Goal: Navigation & Orientation: Find specific page/section

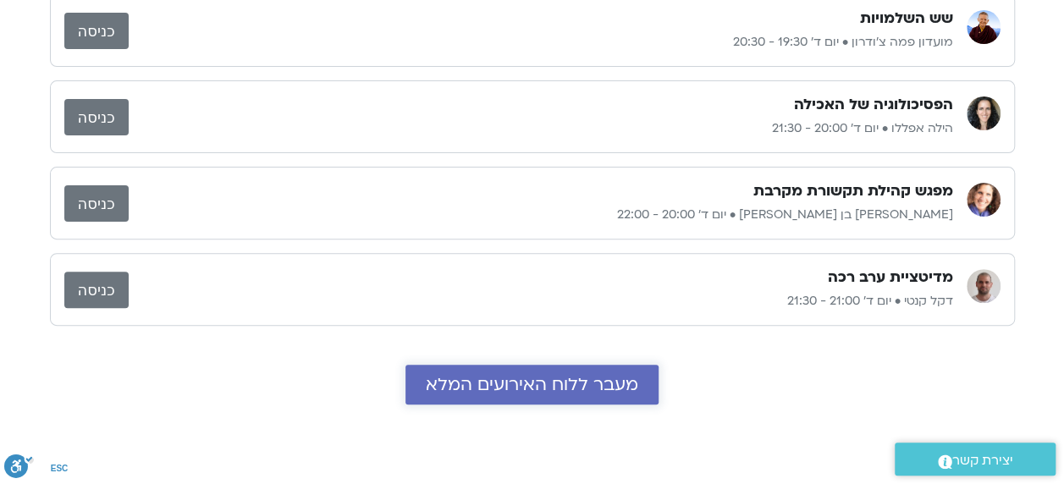
click at [518, 384] on span "מעבר ללוח האירועים המלא" at bounding box center [532, 384] width 212 height 19
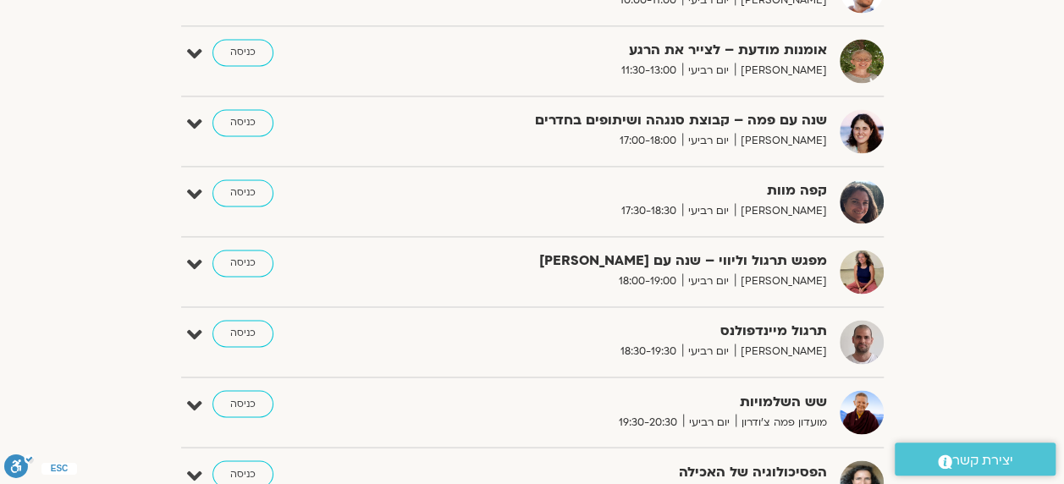
scroll to position [1269, 0]
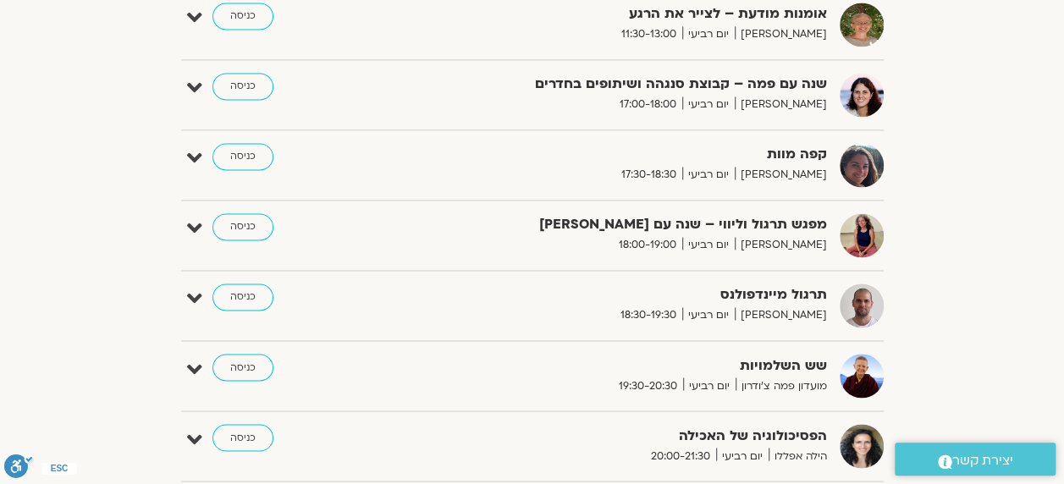
click at [800, 159] on strong "קפה מוות" at bounding box center [619, 154] width 415 height 23
click at [245, 149] on link "כניסה" at bounding box center [242, 156] width 61 height 27
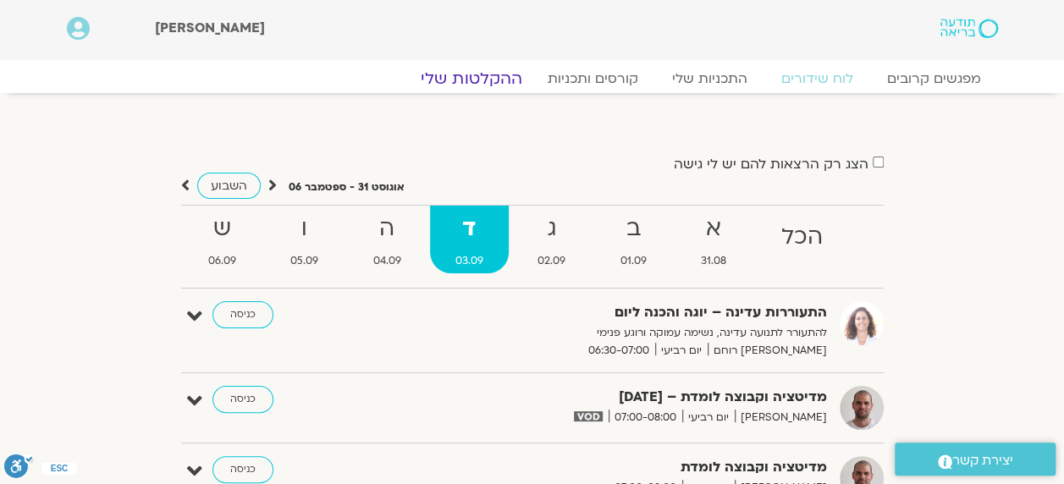
click at [502, 74] on link "ההקלטות שלי" at bounding box center [471, 79] width 142 height 20
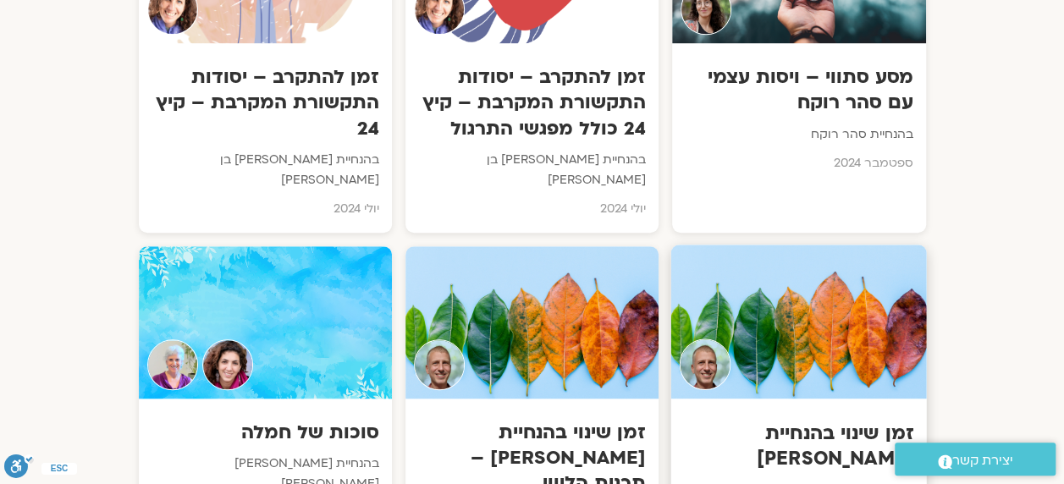
scroll to position [10153, 0]
